Goal: Information Seeking & Learning: Learn about a topic

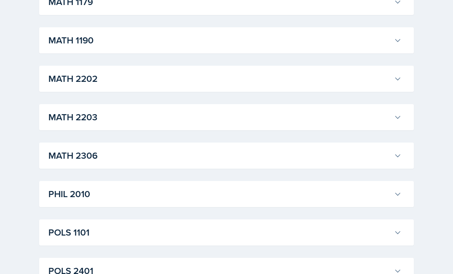
scroll to position [858, 0]
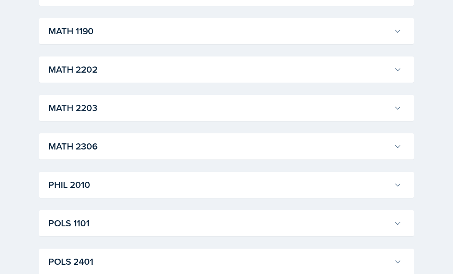
click at [120, 147] on h3 "MATH 2306" at bounding box center [219, 147] width 342 height 14
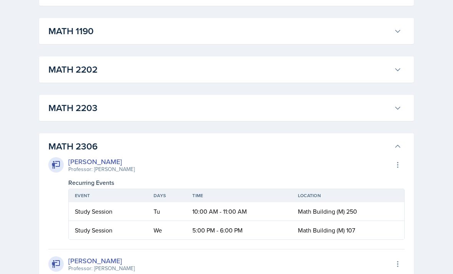
scroll to position [858, 0]
click at [120, 147] on h3 "MATH 2306" at bounding box center [219, 146] width 342 height 14
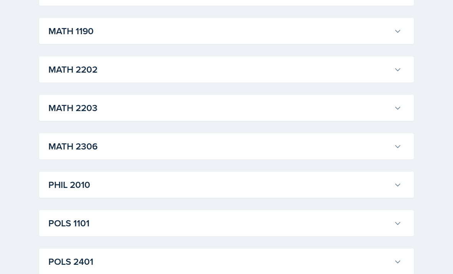
click at [92, 229] on h3 "POLS 1101" at bounding box center [219, 223] width 342 height 14
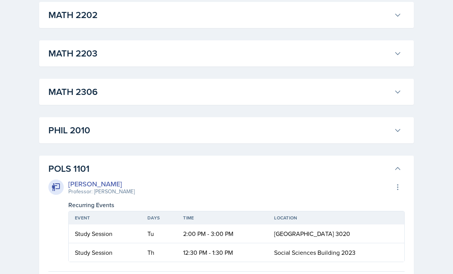
scroll to position [956, 0]
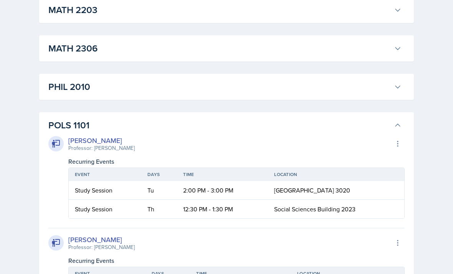
click at [132, 125] on h3 "POLS 1101" at bounding box center [219, 126] width 342 height 14
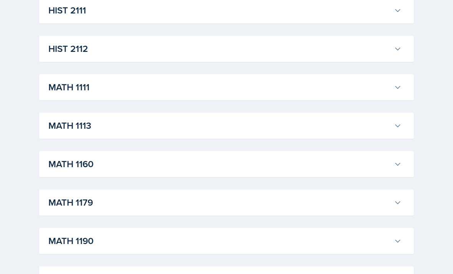
scroll to position [648, 0]
click at [167, 97] on div "MATH 1111 [PERSON_NAME] Professor: [PERSON_NAME] Export to Google Calendar Recu…" at bounding box center [226, 87] width 374 height 26
click at [168, 81] on h3 "MATH 1111" at bounding box center [219, 88] width 342 height 14
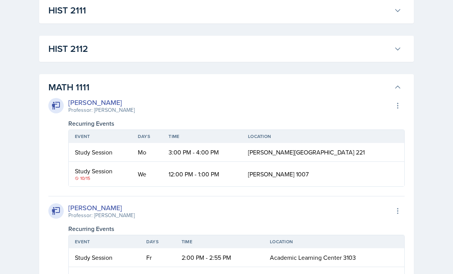
scroll to position [649, 0]
click at [168, 81] on h3 "MATH 1111" at bounding box center [219, 87] width 342 height 14
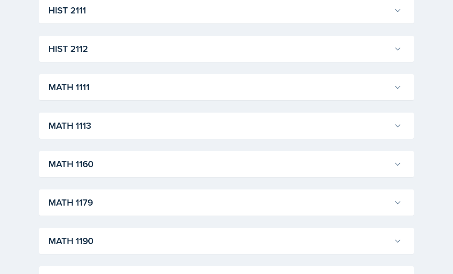
click at [165, 86] on h3 "MATH 1111" at bounding box center [219, 87] width 342 height 14
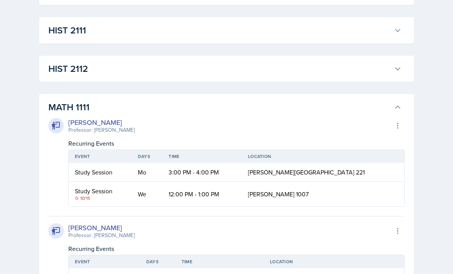
scroll to position [628, 0]
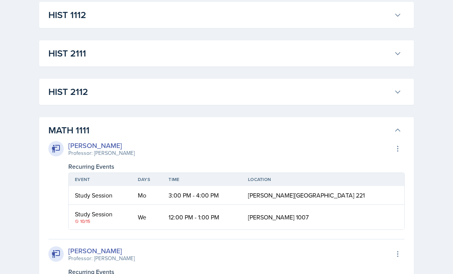
click at [377, 126] on h3 "MATH 1111" at bounding box center [219, 131] width 342 height 14
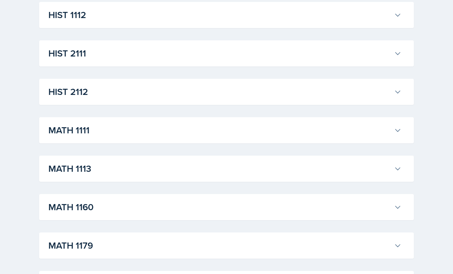
scroll to position [606, 0]
click at [368, 130] on h3 "MATH 1111" at bounding box center [219, 130] width 342 height 14
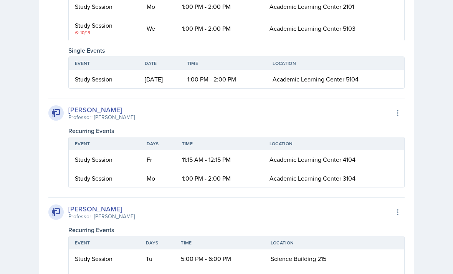
scroll to position [1951, 0]
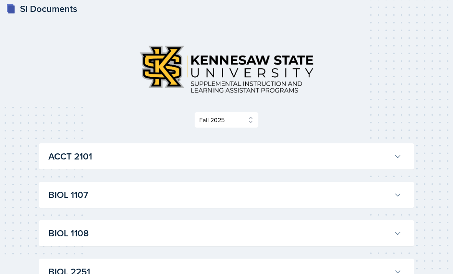
scroll to position [0, 0]
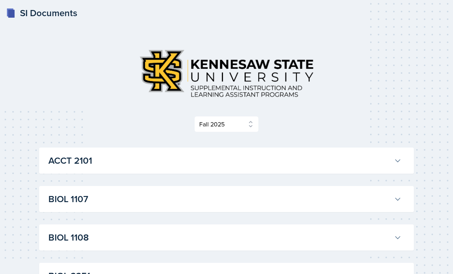
click at [244, 124] on select "Select Semester Fall 2025 Summer 2025 Spring 2025 Fall 2024 Summer 2024 Spring …" at bounding box center [226, 124] width 64 height 16
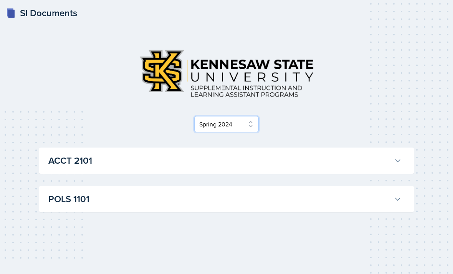
scroll to position [25, 0]
click at [247, 116] on select "Select Semester Fall 2025 Summer 2025 Spring 2025 Fall 2024 Summer 2024 Spring …" at bounding box center [226, 124] width 64 height 16
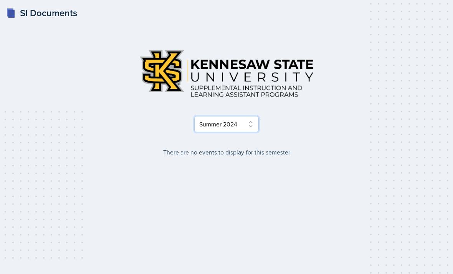
click at [252, 116] on select "Select Semester Fall 2025 Summer 2025 Spring 2025 Fall 2024 Summer 2024 Spring …" at bounding box center [226, 124] width 64 height 16
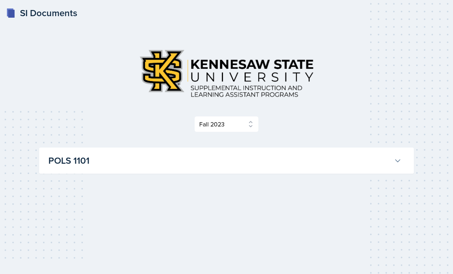
click at [243, 121] on div "Select Semester Fall 2025 Summer 2025 Spring 2025 Fall 2024 Summer 2024 Spring …" at bounding box center [226, 108] width 374 height 130
click at [241, 153] on h3 "POLS 1101" at bounding box center [219, 160] width 342 height 14
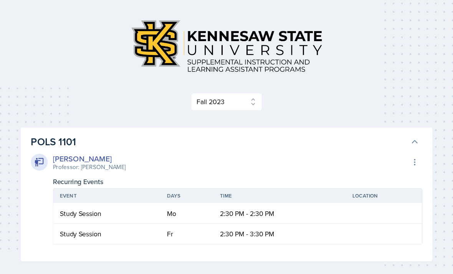
click at [220, 129] on h3 "POLS 1101" at bounding box center [219, 136] width 342 height 14
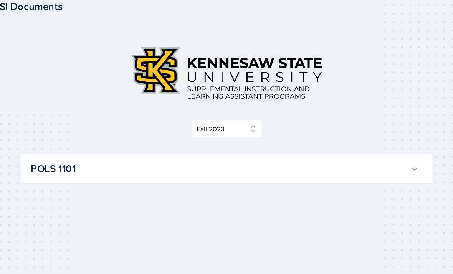
click at [218, 153] on h3 "POLS 1101" at bounding box center [219, 160] width 342 height 14
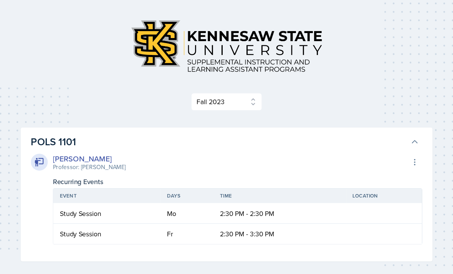
click at [226, 129] on h3 "POLS 1101" at bounding box center [219, 136] width 342 height 14
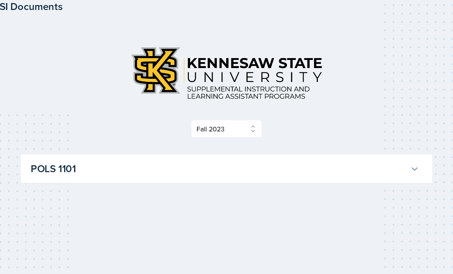
click at [222, 153] on h3 "POLS 1101" at bounding box center [219, 160] width 342 height 14
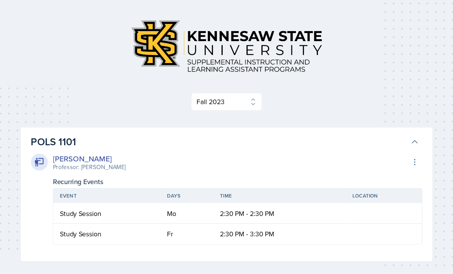
click at [221, 129] on h3 "POLS 1101" at bounding box center [219, 136] width 342 height 14
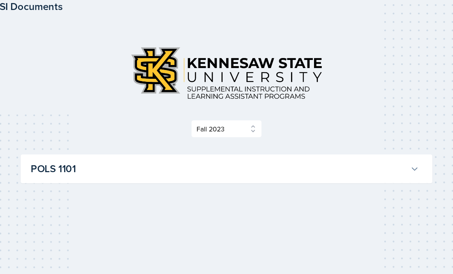
click at [224, 116] on select "Select Semester Fall 2025 Summer 2025 Spring 2025 Fall 2024 Summer 2024 Spring …" at bounding box center [226, 124] width 64 height 16
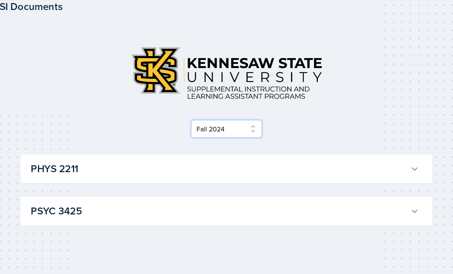
click at [224, 116] on select "Select Semester Fall 2025 Summer 2025 Spring 2025 Fall 2024 Summer 2024 Spring …" at bounding box center [226, 124] width 64 height 16
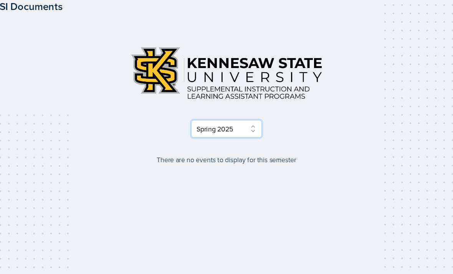
click at [226, 116] on select "Select Semester Fall 2025 Summer 2025 Spring 2025 Fall 2024 Summer 2024 Spring …" at bounding box center [226, 124] width 64 height 16
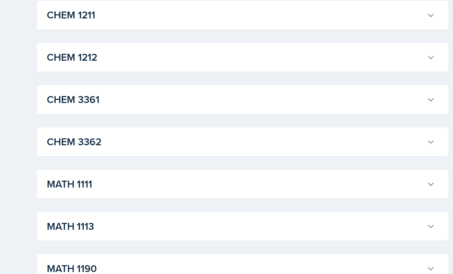
click at [209, 167] on h3 "MATH 1111" at bounding box center [219, 170] width 342 height 14
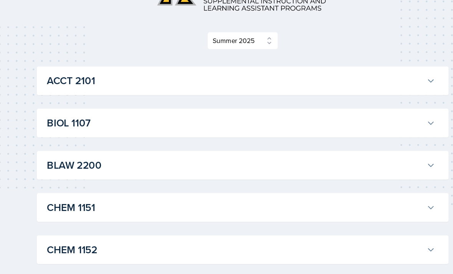
scroll to position [0, 0]
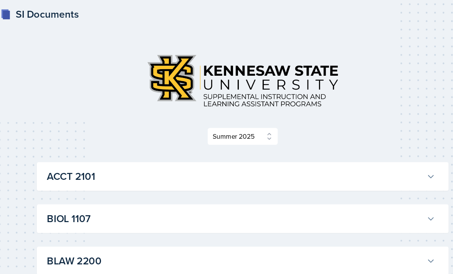
click at [235, 117] on select "Select Semester Fall 2025 Summer 2025 Spring 2025 Fall 2024 Summer 2024 Spring …" at bounding box center [226, 124] width 64 height 16
select select "2bed604d-1099-4043-b1bc-2365e8740244"
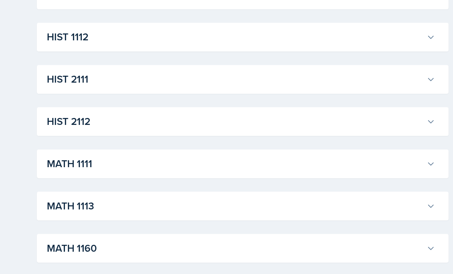
click at [216, 152] on h3 "MATH 1111" at bounding box center [219, 151] width 342 height 14
